Goal: Information Seeking & Learning: Learn about a topic

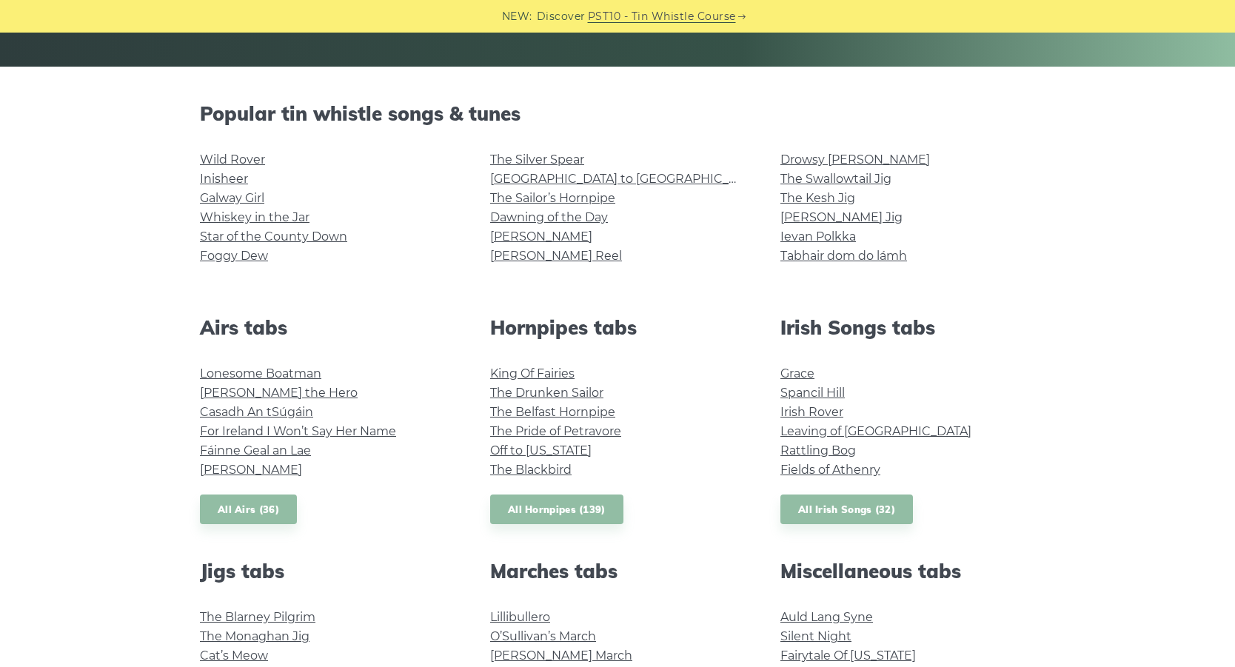
scroll to position [370, 0]
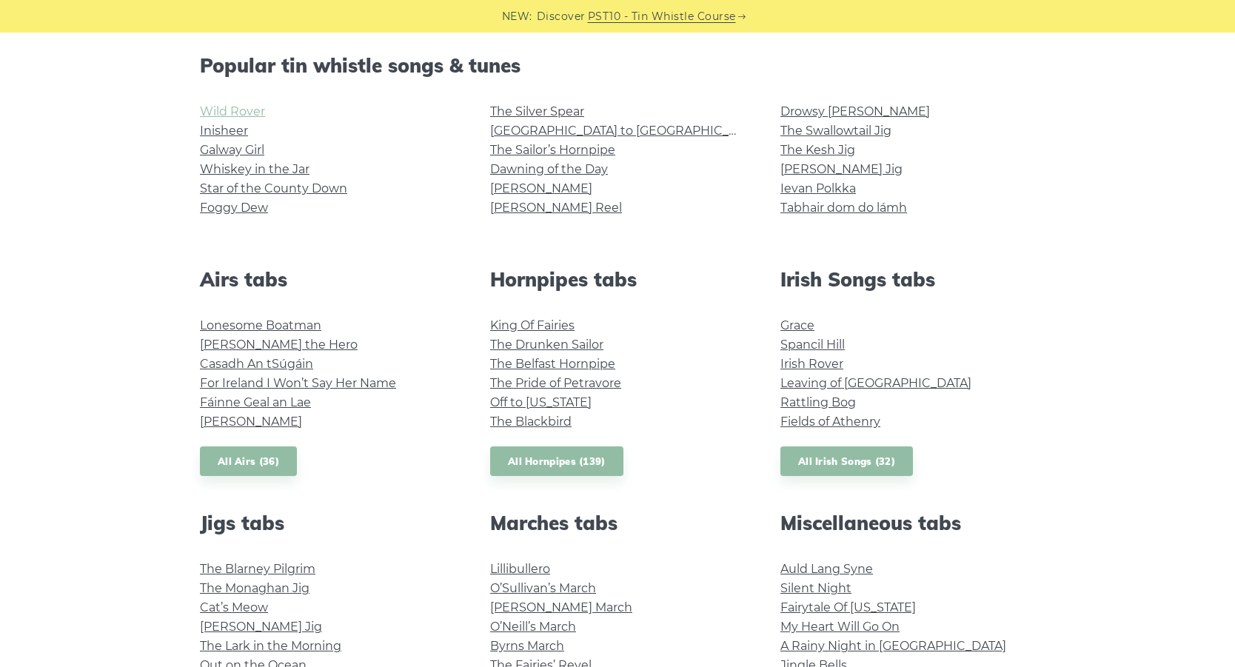
click at [232, 111] on link "Wild Rover" at bounding box center [232, 111] width 65 height 14
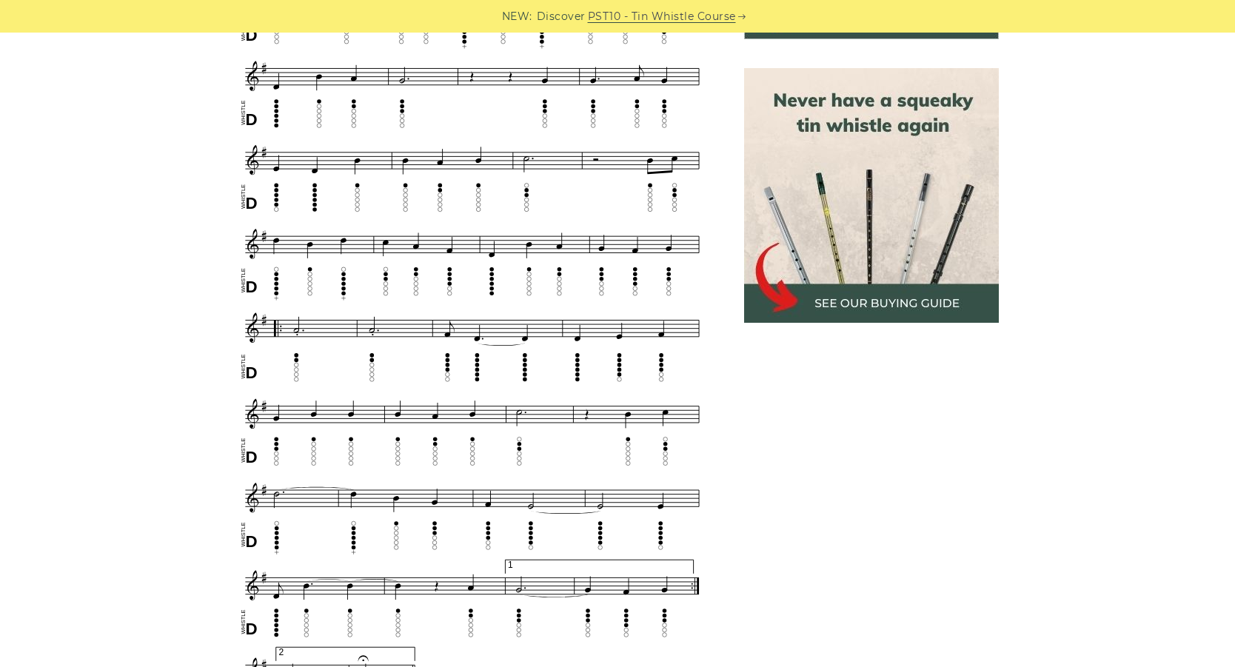
scroll to position [814, 0]
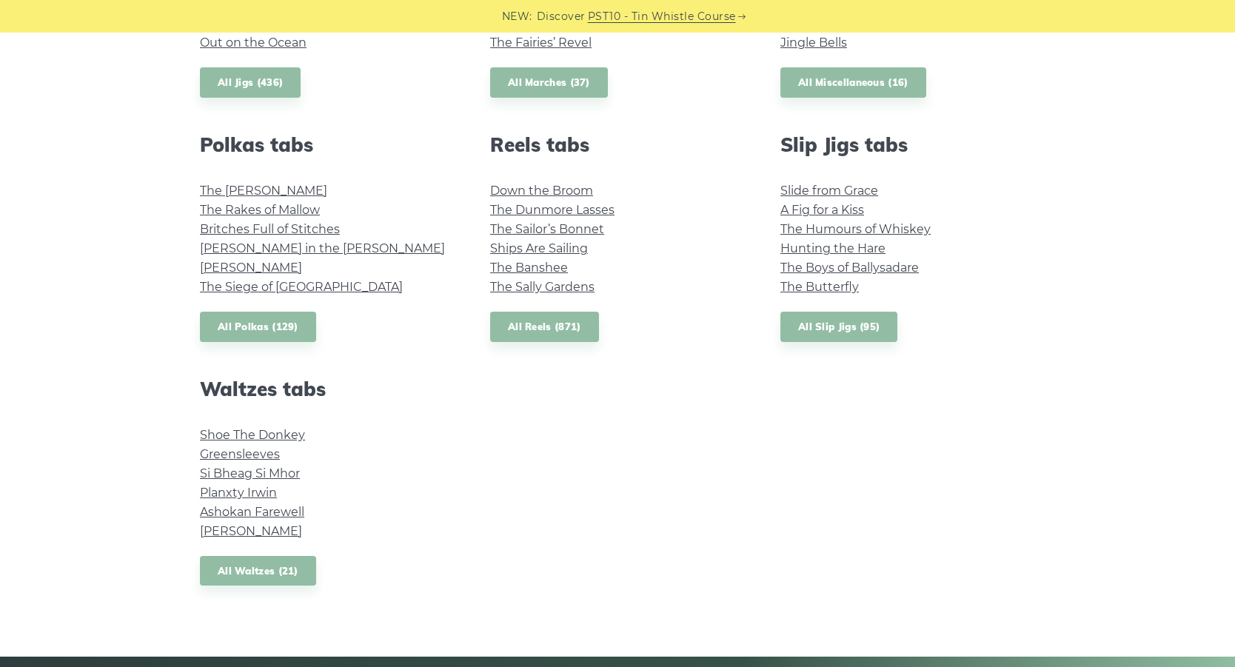
scroll to position [1036, 0]
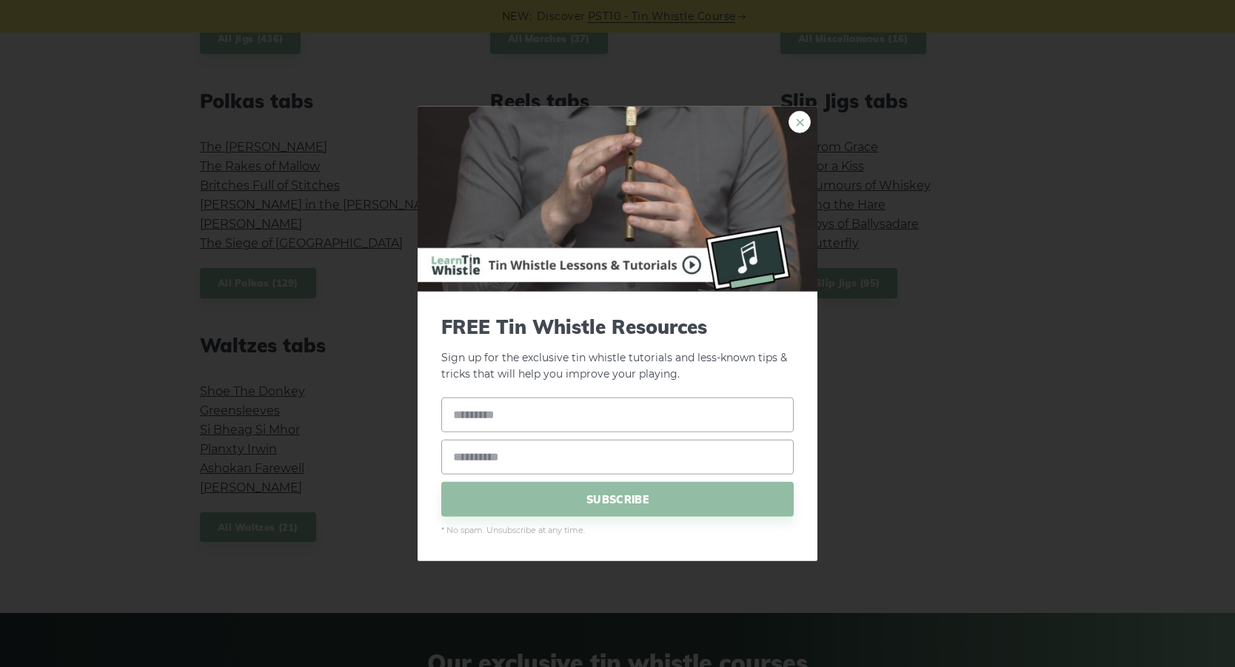
click at [801, 122] on link "×" at bounding box center [799, 121] width 22 height 22
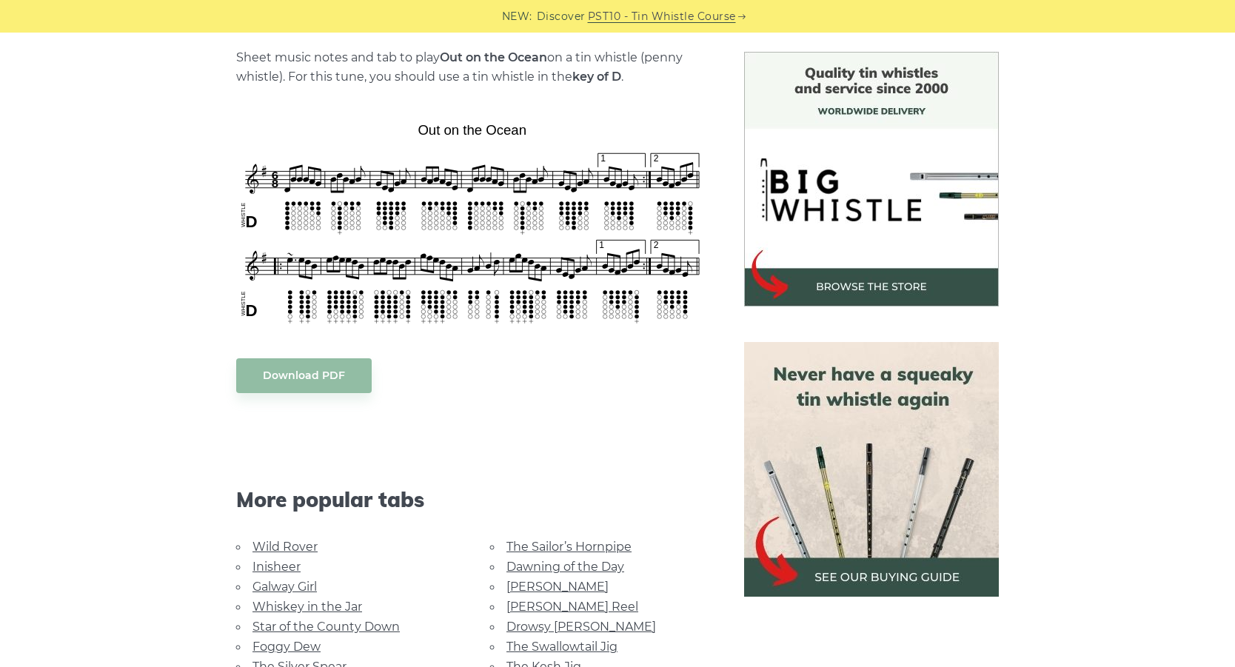
scroll to position [148, 0]
